Goal: Entertainment & Leisure: Consume media (video, audio)

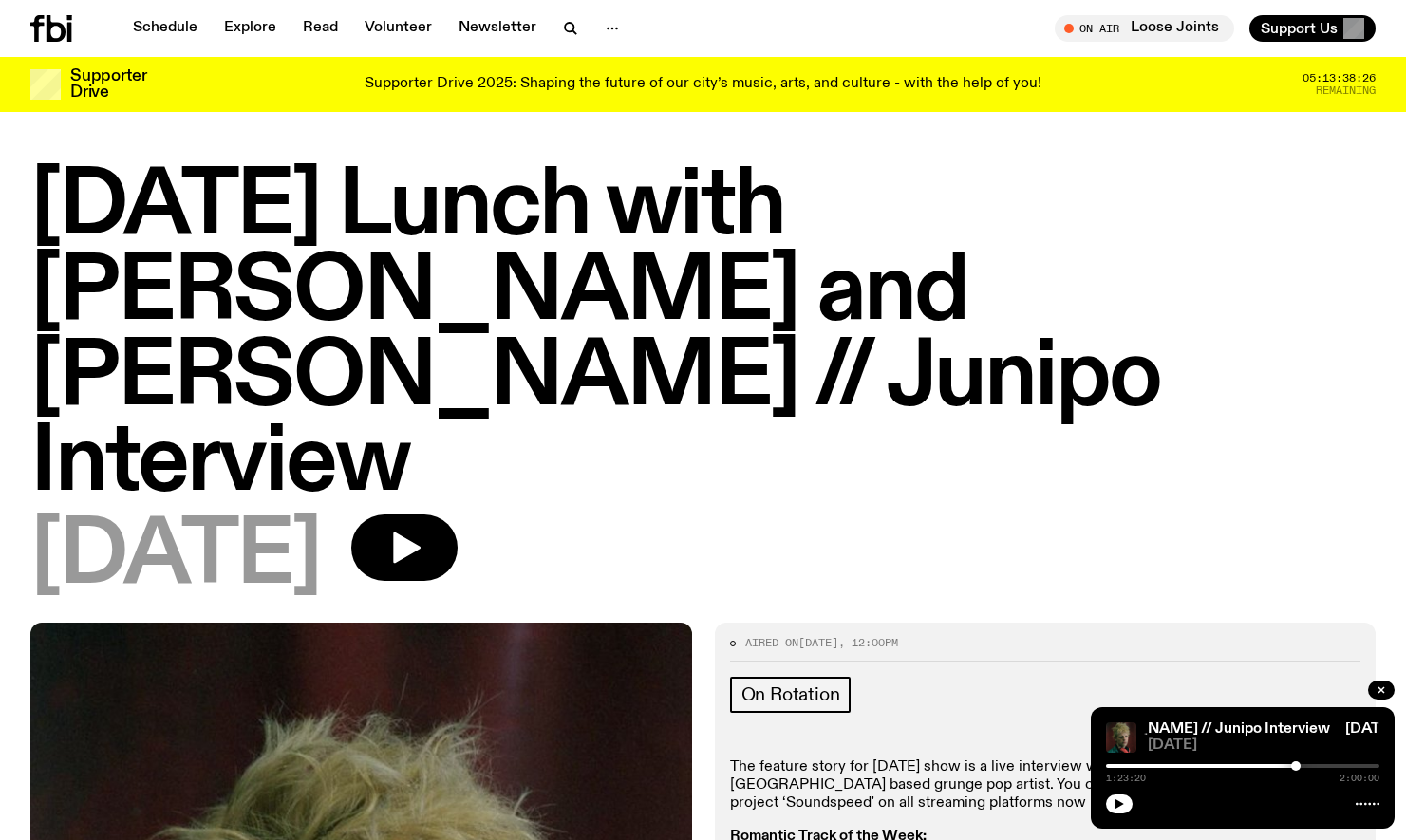
scroll to position [991, 0]
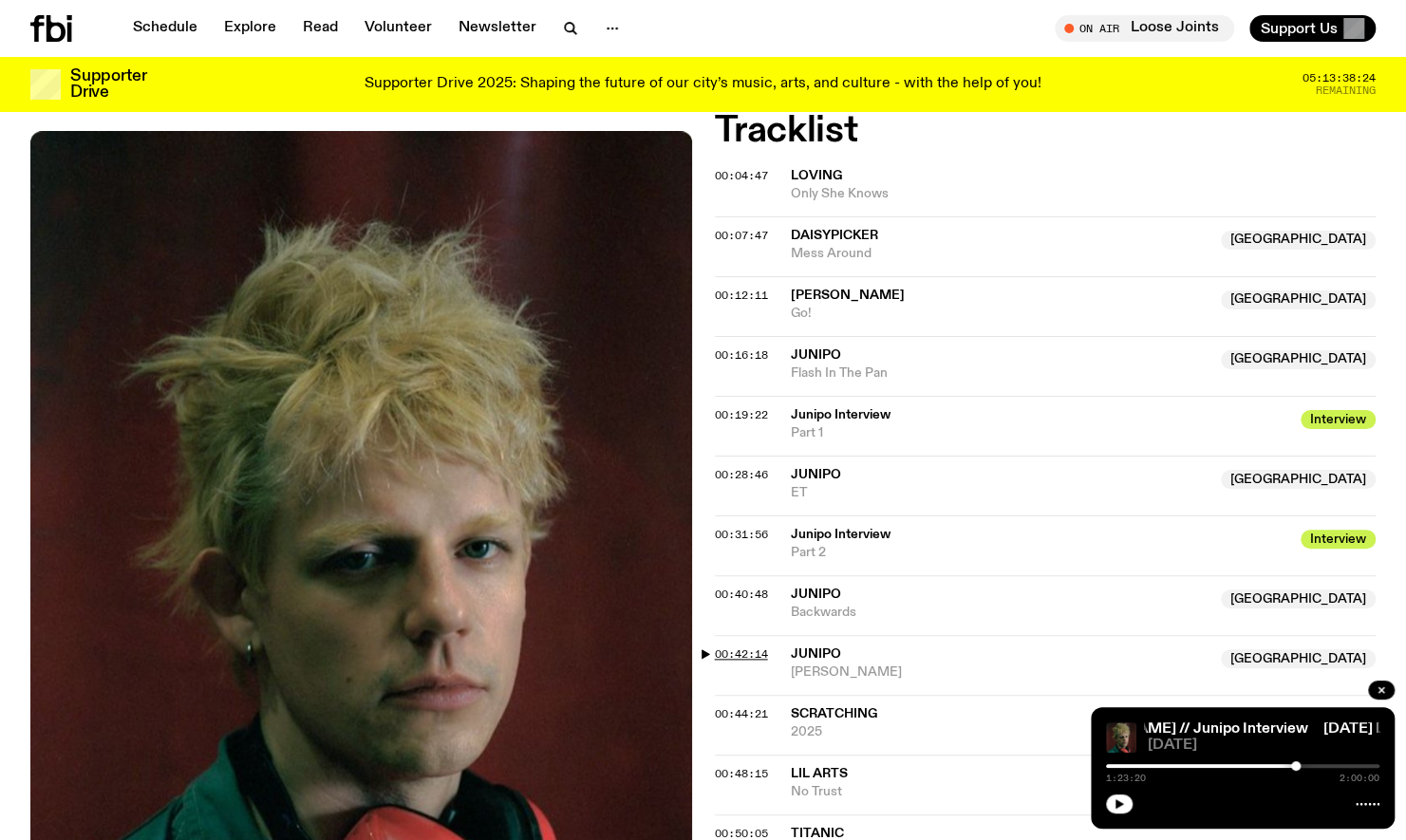
click at [721, 647] on span "00:42:14" at bounding box center [742, 654] width 53 height 15
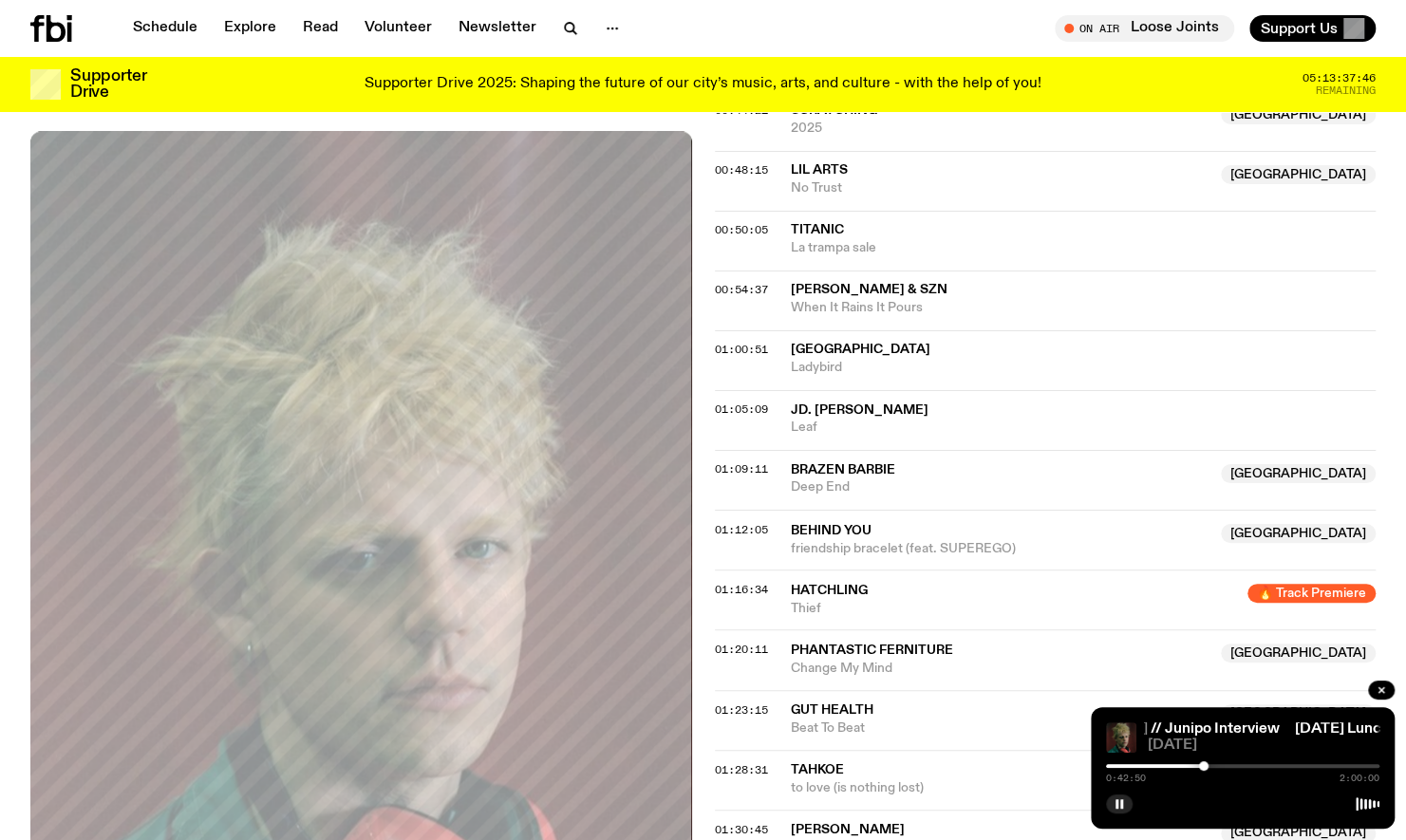
scroll to position [1597, 0]
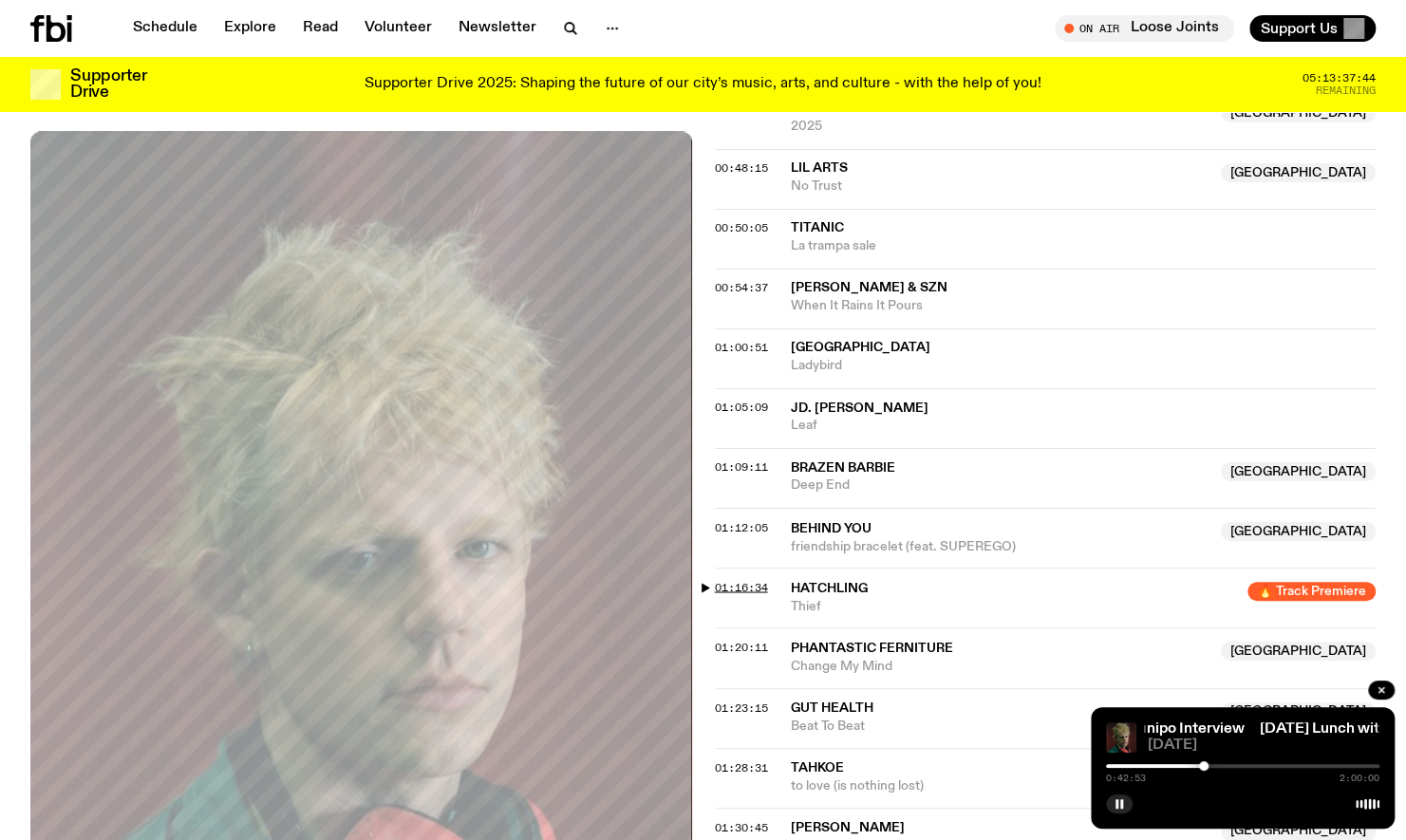
click at [736, 579] on span "01:16:34" at bounding box center [742, 587] width 53 height 15
click at [1277, 765] on div at bounding box center [1281, 767] width 10 height 10
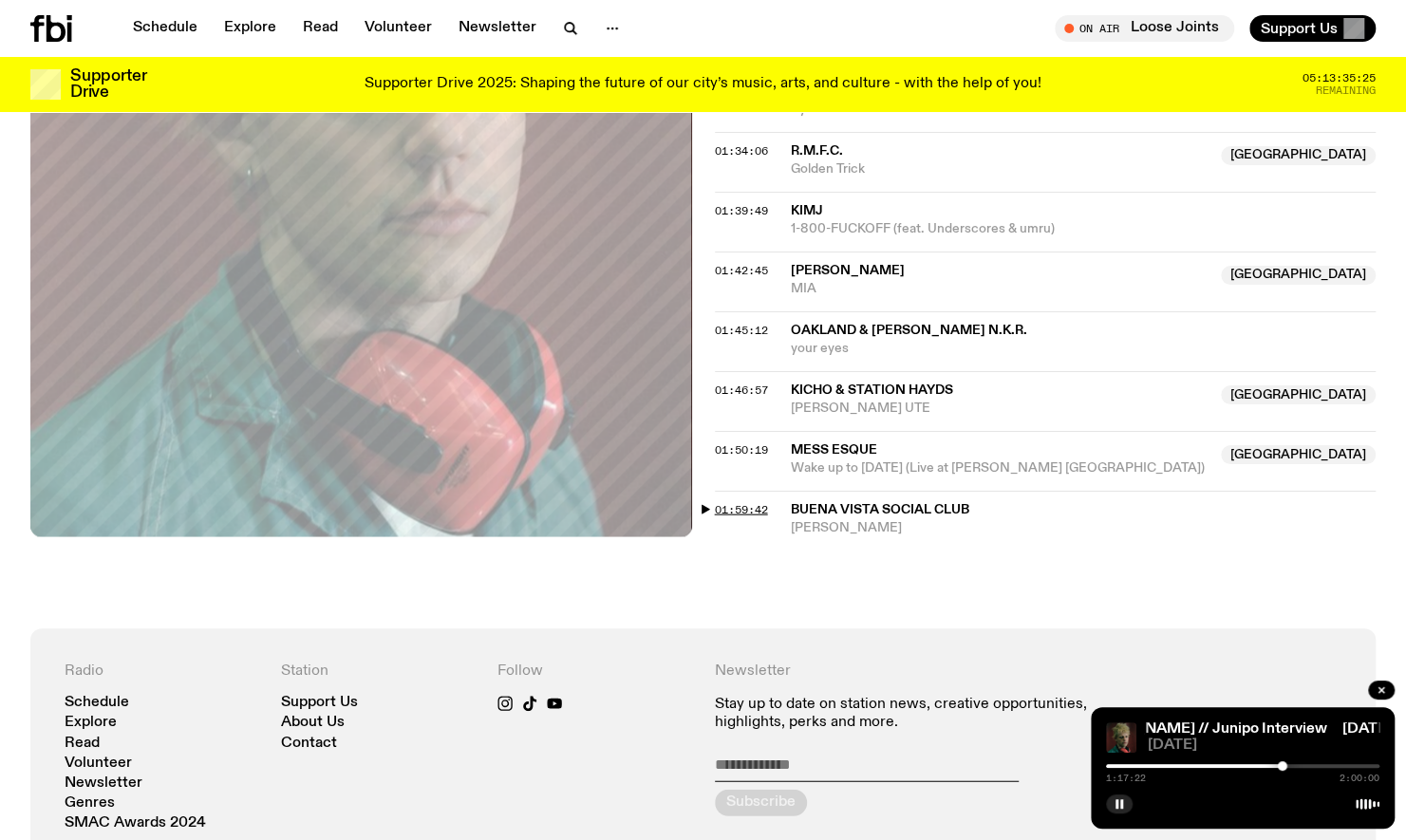
click at [754, 503] on span "01:59:42" at bounding box center [742, 510] width 53 height 15
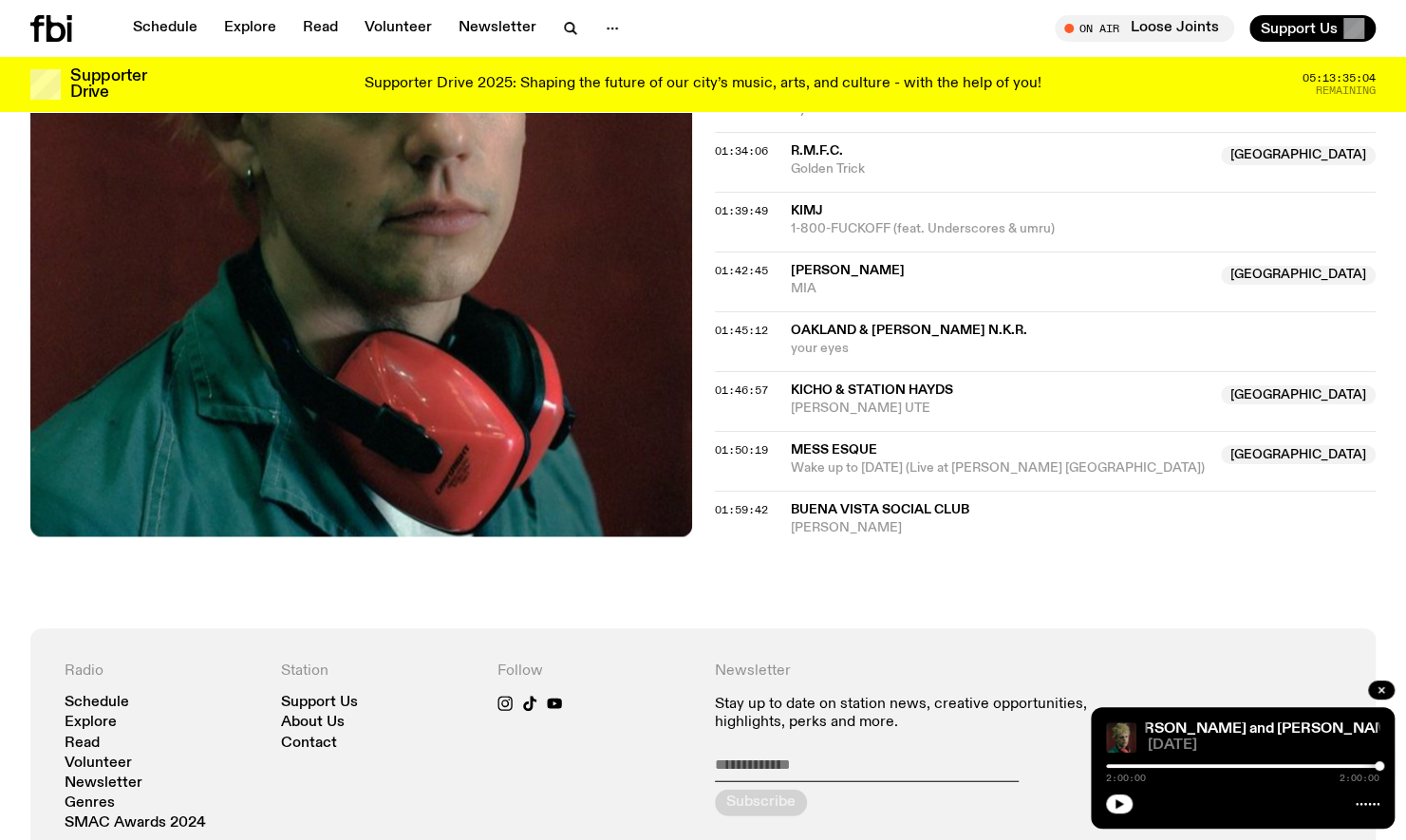
scroll to position [2174, 0]
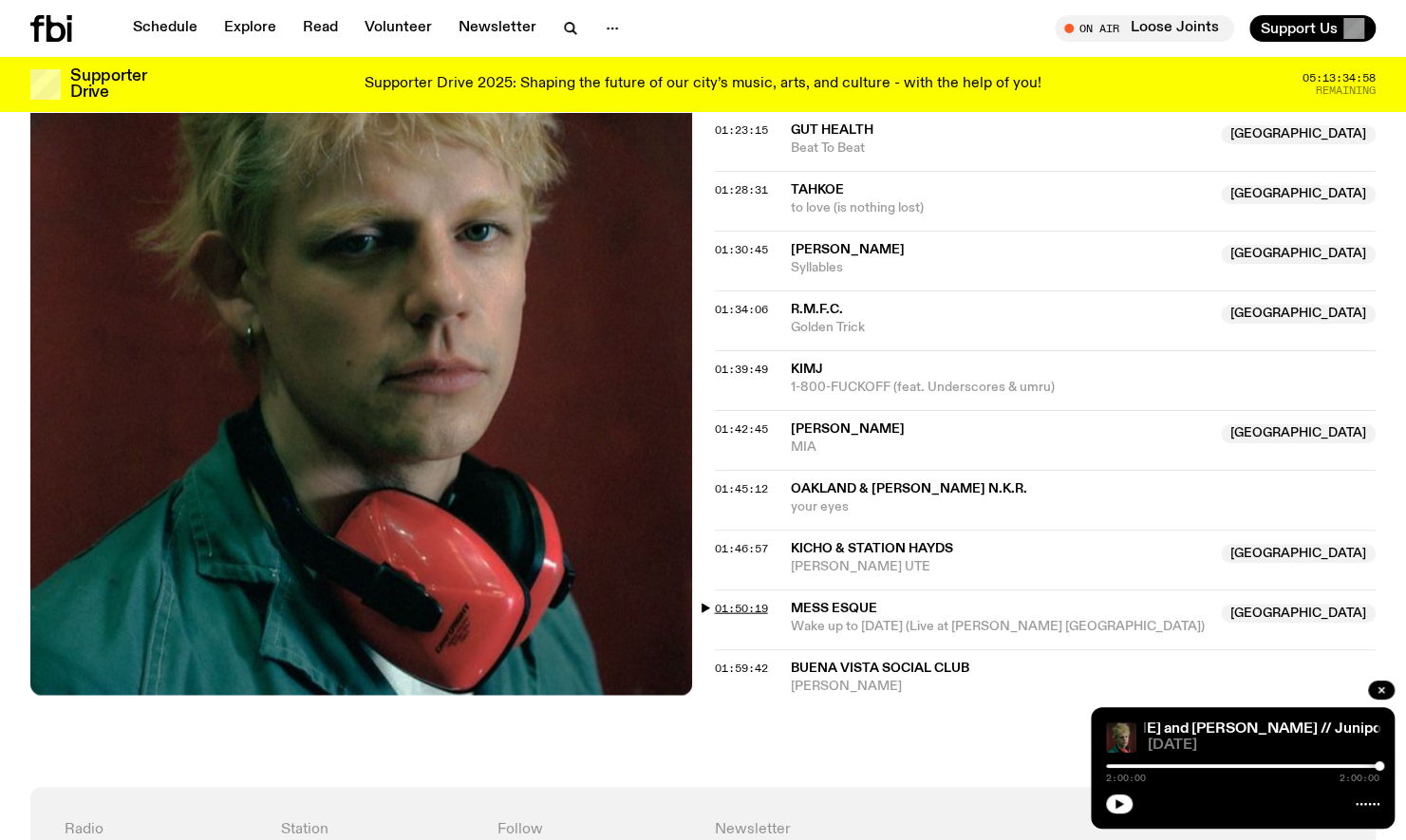
click at [756, 601] on span "01:50:19" at bounding box center [742, 609] width 53 height 15
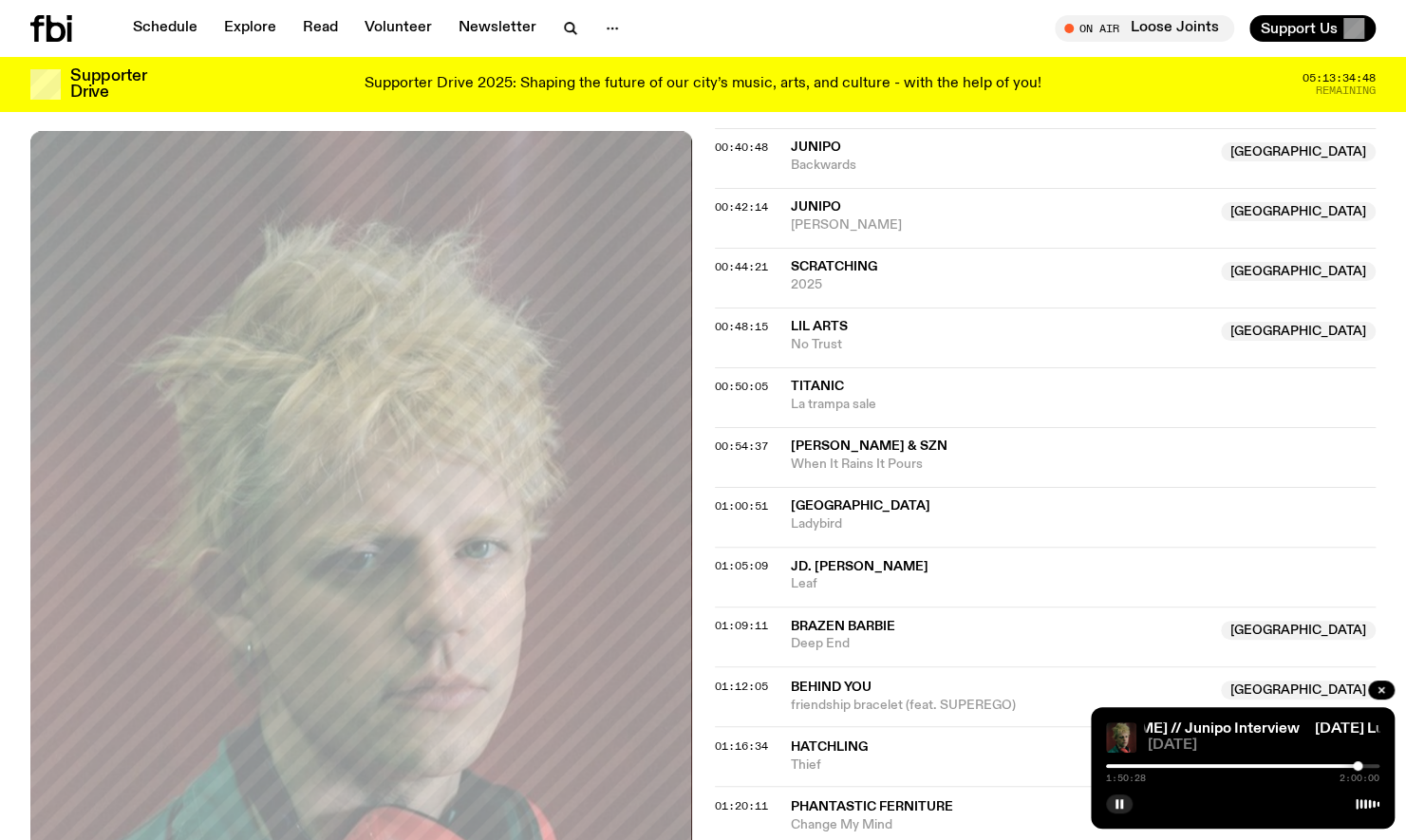
scroll to position [1433, 0]
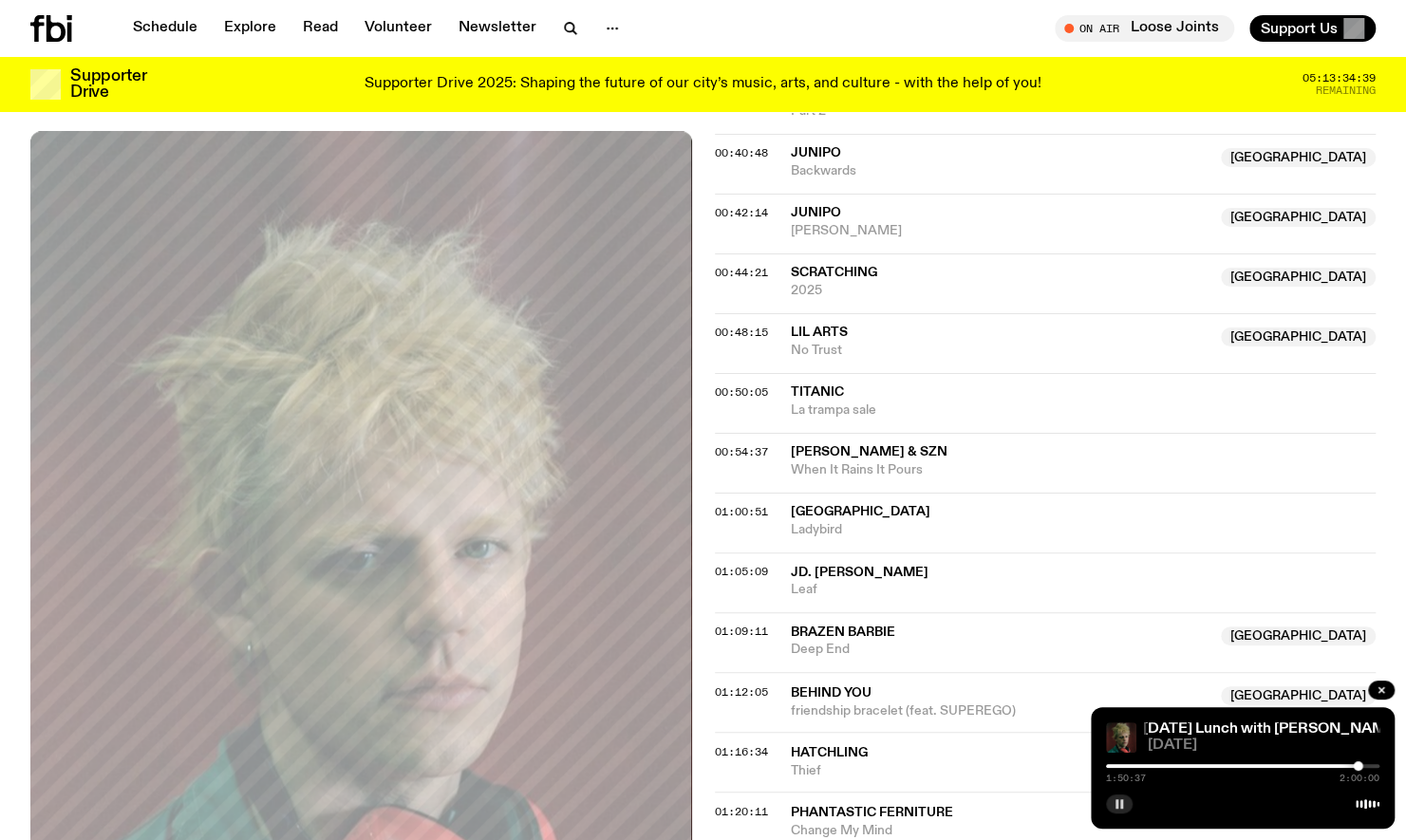
click at [1116, 803] on rect "button" at bounding box center [1117, 804] width 3 height 10
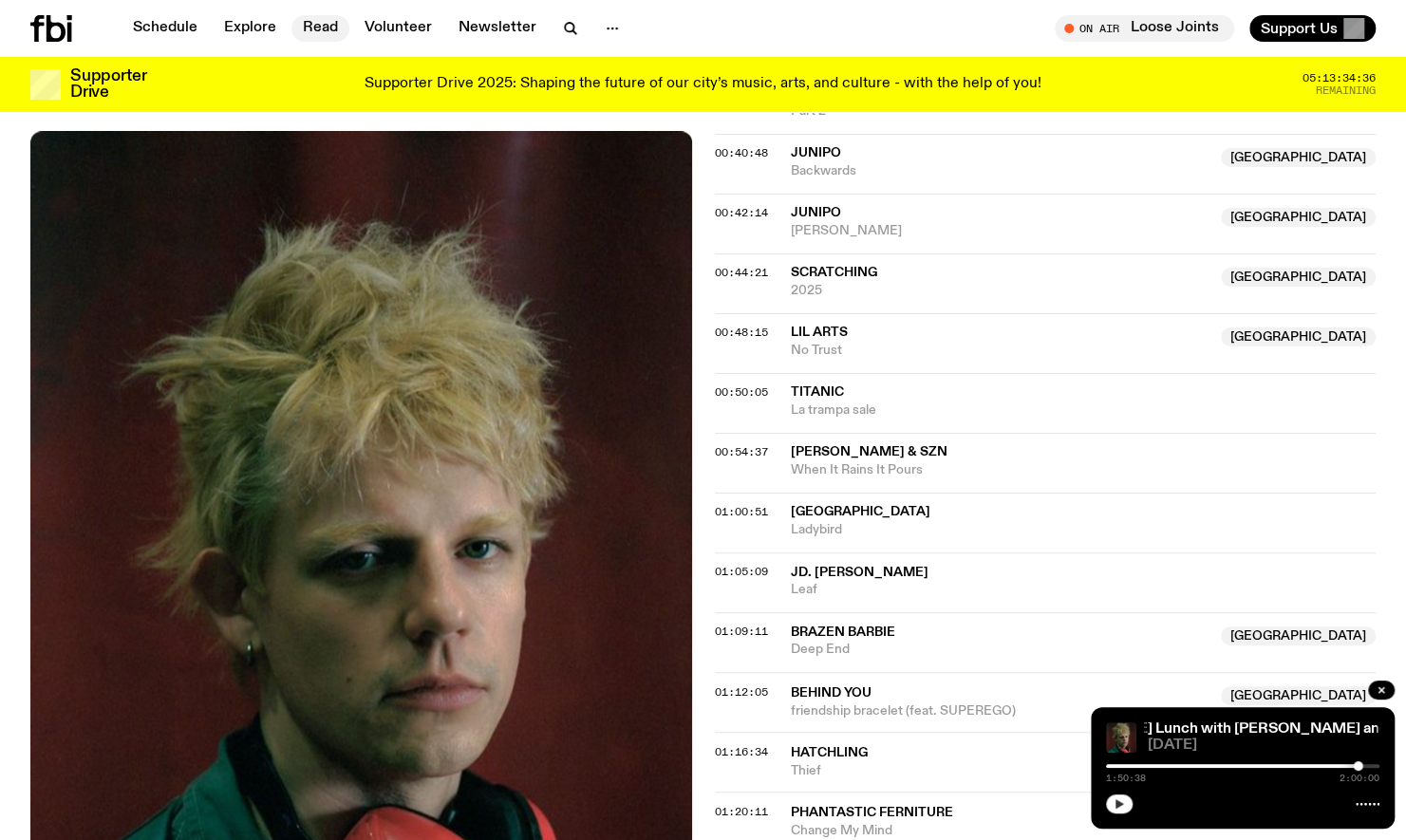
click at [306, 29] on link "Read" at bounding box center [321, 28] width 58 height 26
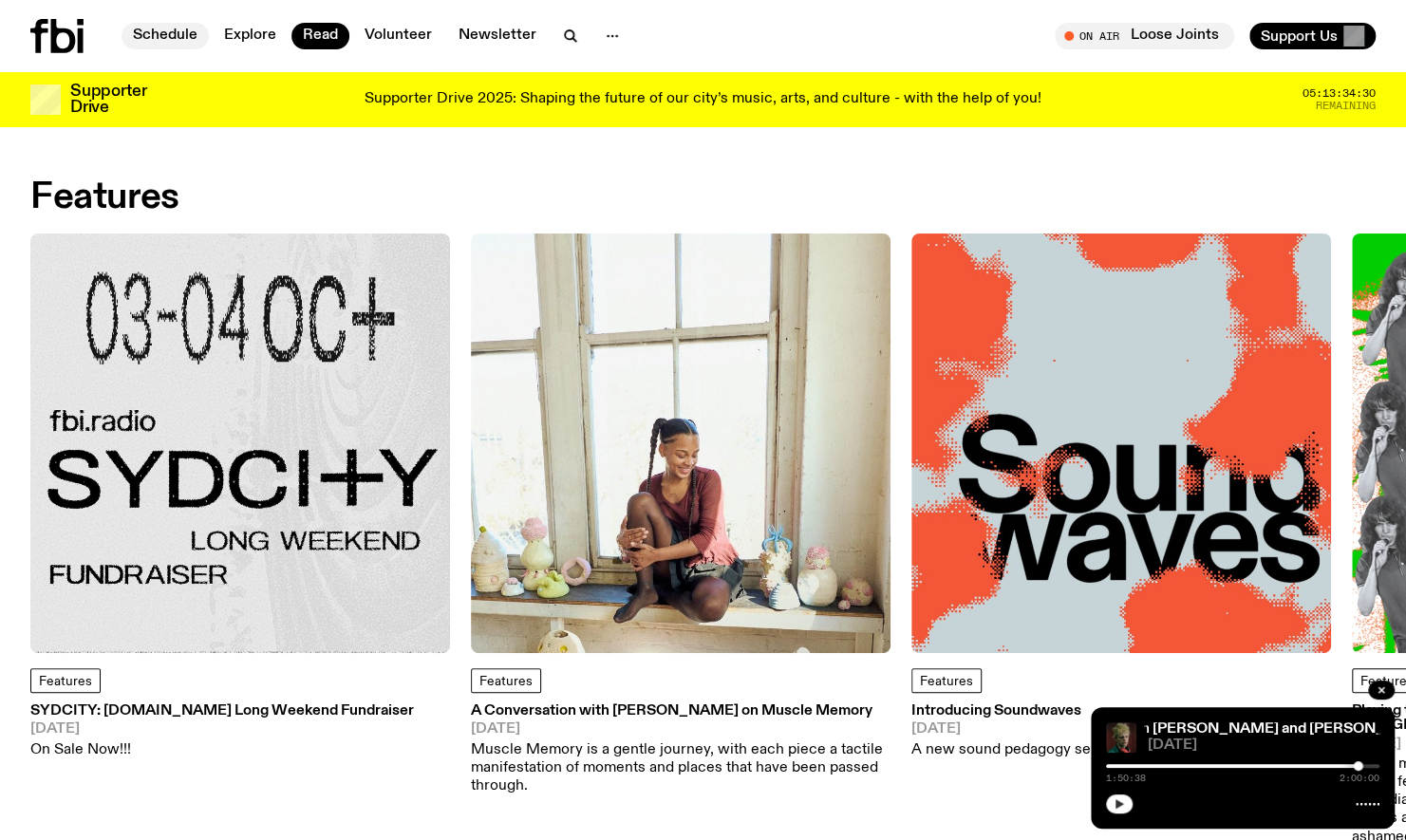
click at [186, 29] on link "Schedule" at bounding box center [165, 36] width 87 height 26
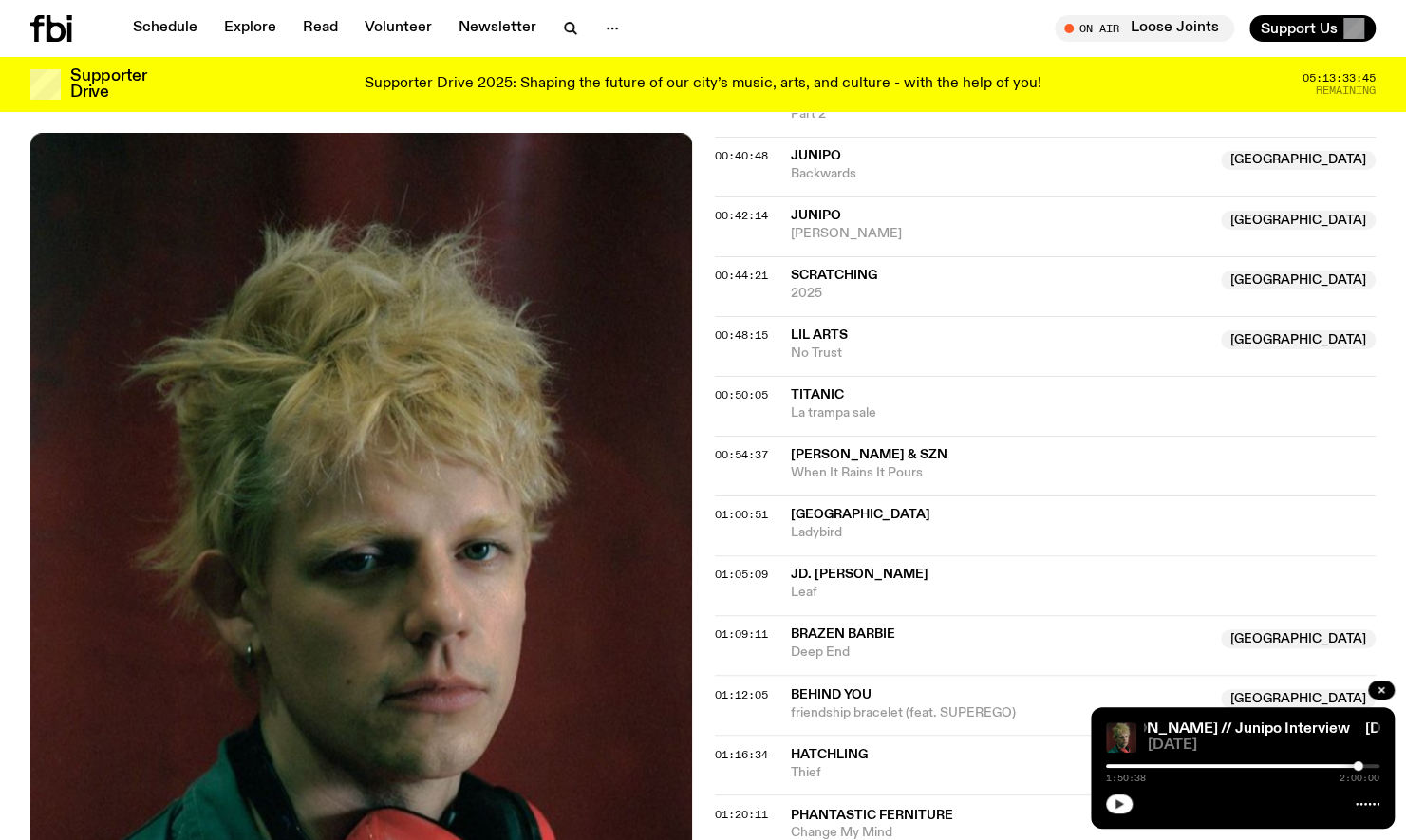
scroll to position [1417, 0]
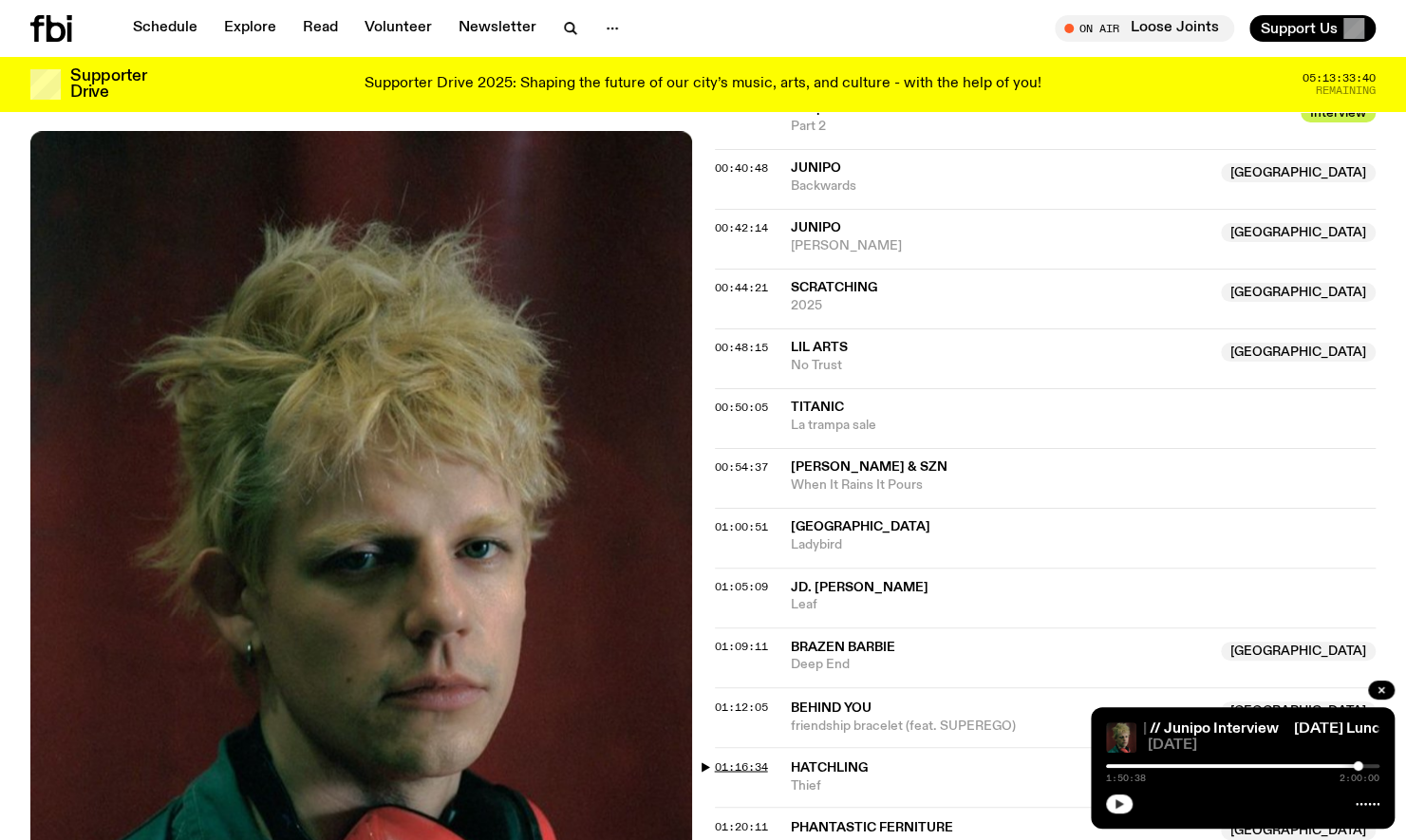
click at [733, 759] on span "01:16:34" at bounding box center [742, 767] width 53 height 15
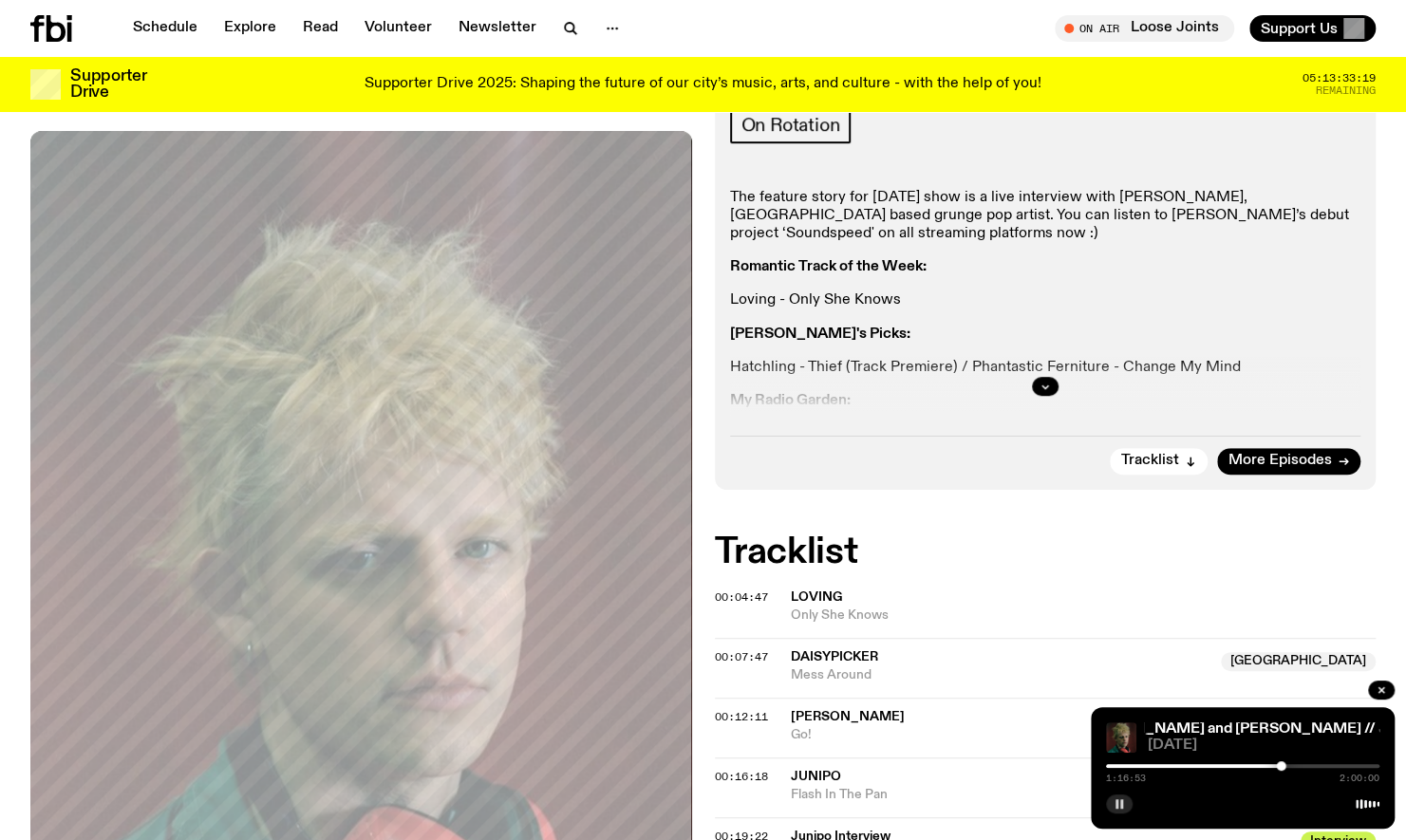
scroll to position [586, 0]
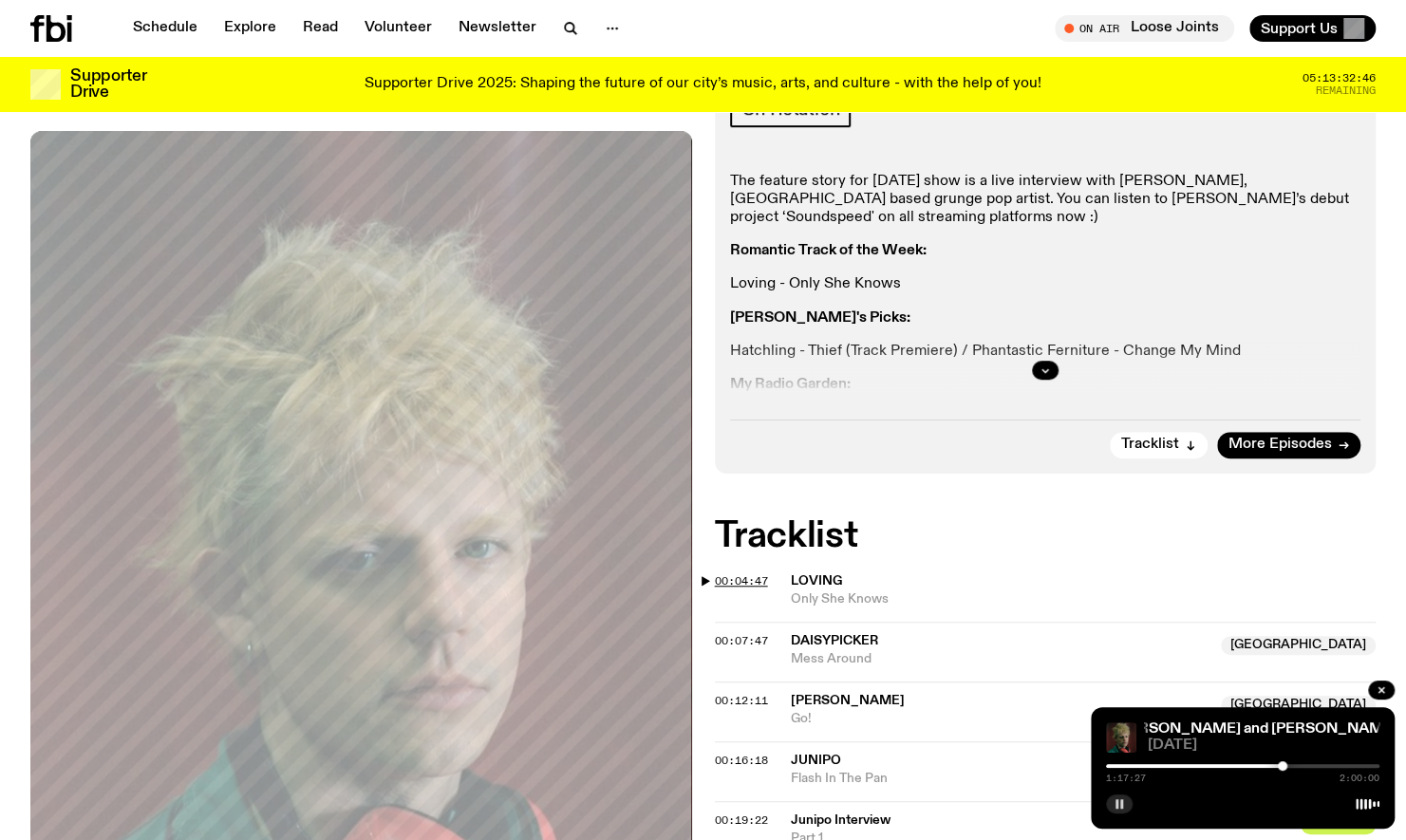
click at [739, 573] on span "00:04:47" at bounding box center [742, 581] width 53 height 15
drag, startPoint x: 1114, startPoint y: 768, endPoint x: 1099, endPoint y: 770, distance: 15.1
click at [1099, 770] on div "[DATE] Lunch with [PERSON_NAME] and [PERSON_NAME] // Junipo Interview [DATE] Lu…" at bounding box center [1243, 768] width 304 height 122
click at [1109, 768] on div at bounding box center [1109, 767] width 10 height 10
click at [1111, 768] on div at bounding box center [1109, 767] width 10 height 10
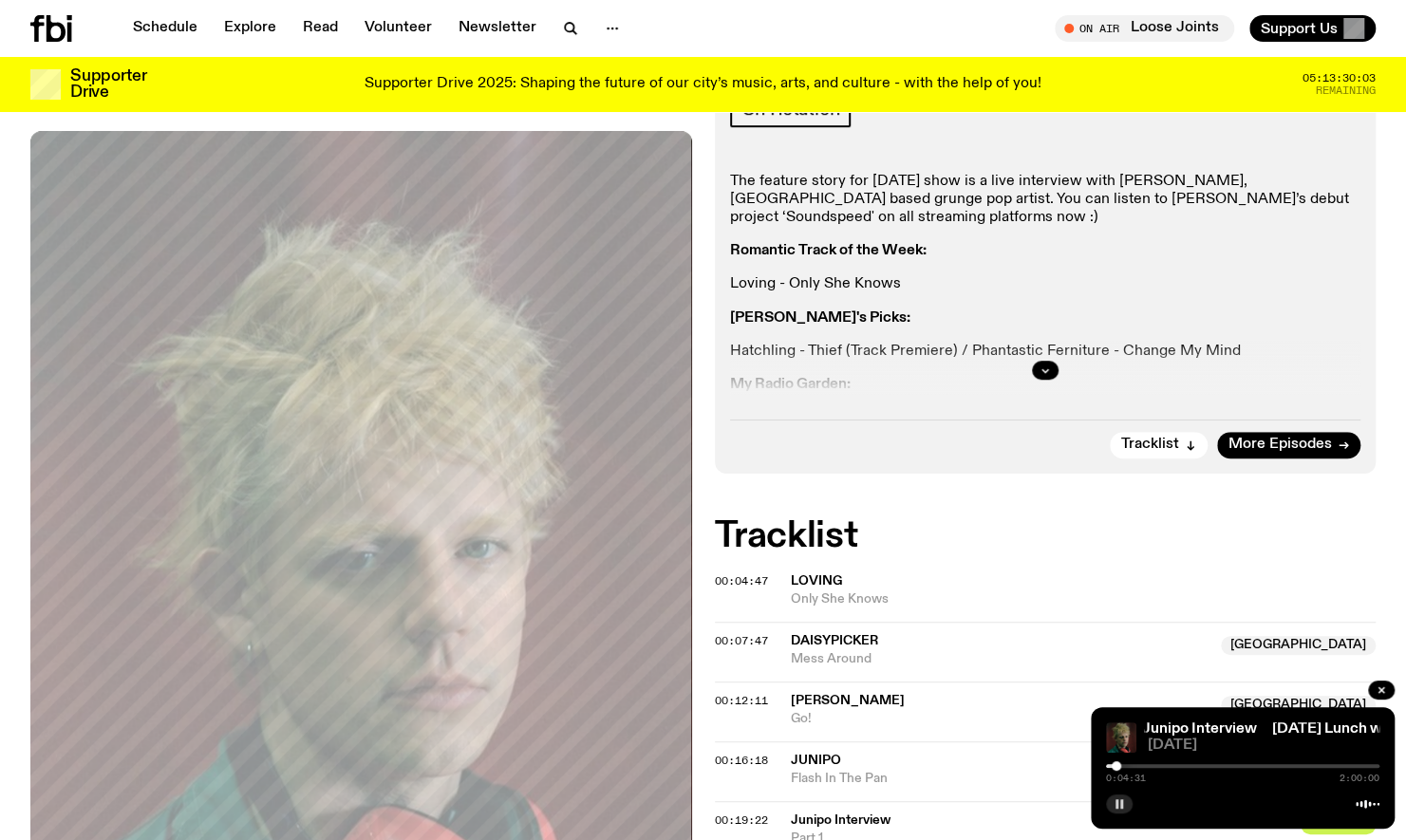
click at [1120, 794] on div at bounding box center [1243, 802] width 274 height 23
click at [1120, 796] on button "button" at bounding box center [1119, 804] width 26 height 19
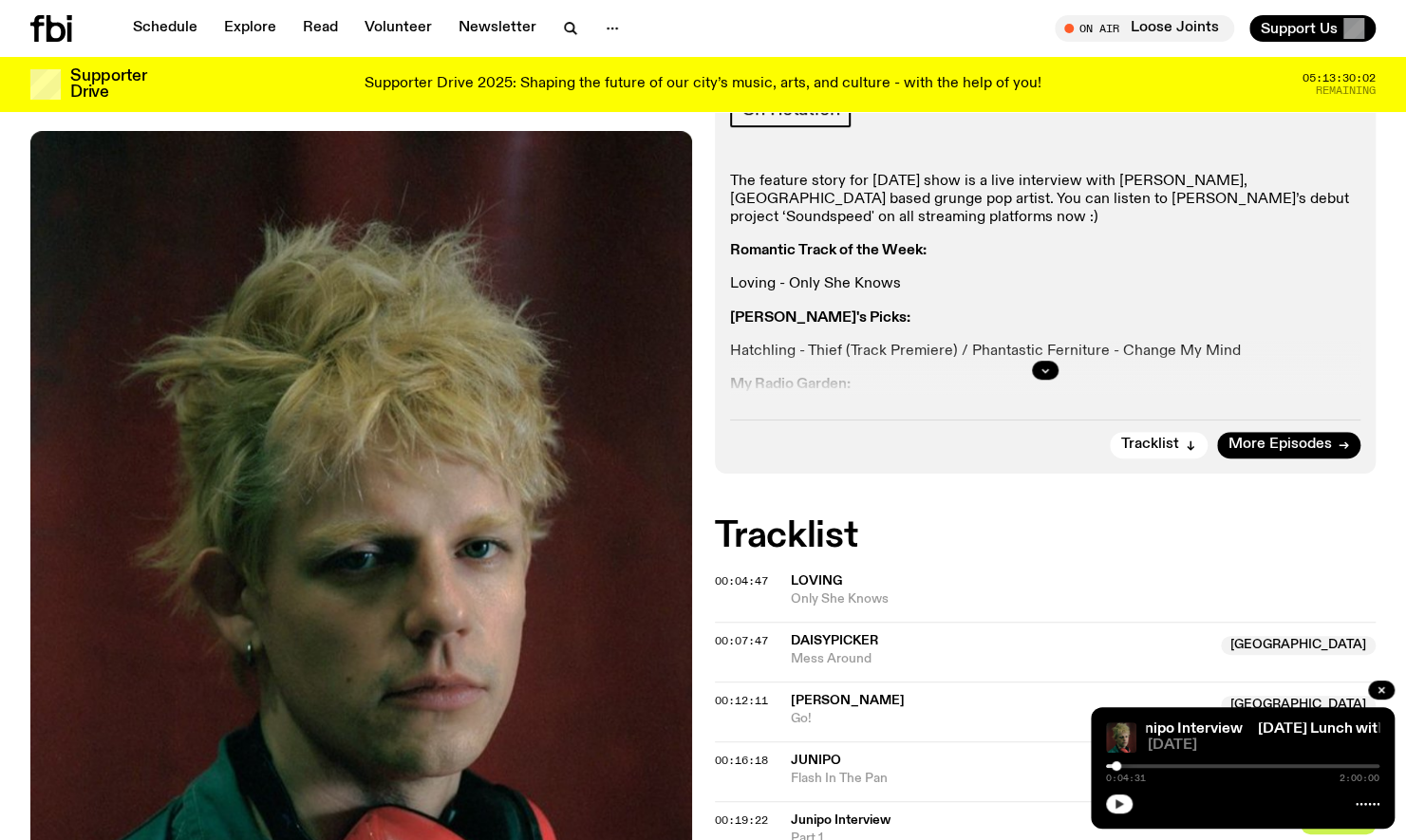
click at [1120, 796] on button "button" at bounding box center [1119, 804] width 26 height 19
click at [861, 34] on div "On Air Loose Joints Tune in live Support Us" at bounding box center [1044, 28] width 665 height 26
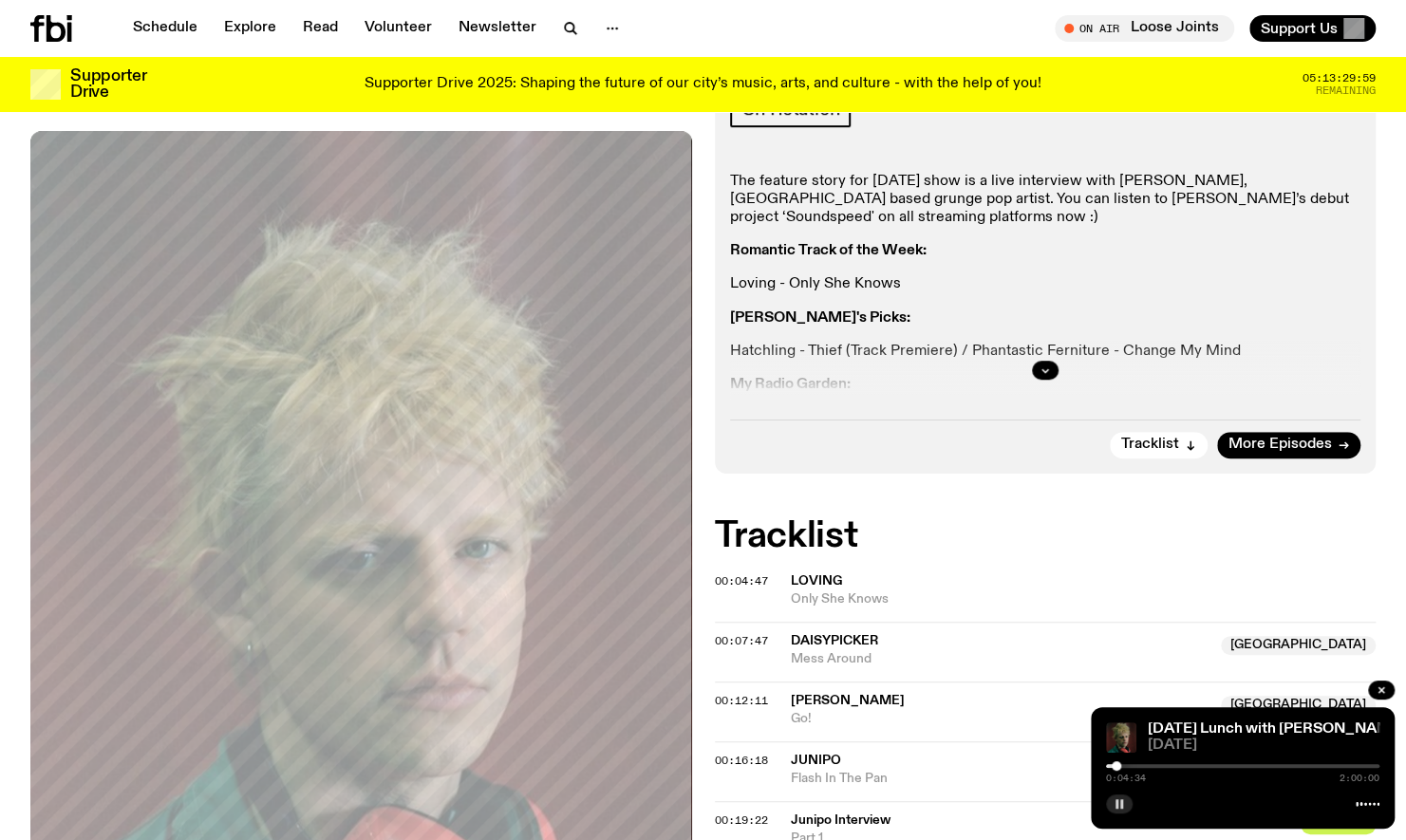
click at [1127, 810] on button "button" at bounding box center [1119, 804] width 26 height 19
